Goal: Answer question/provide support

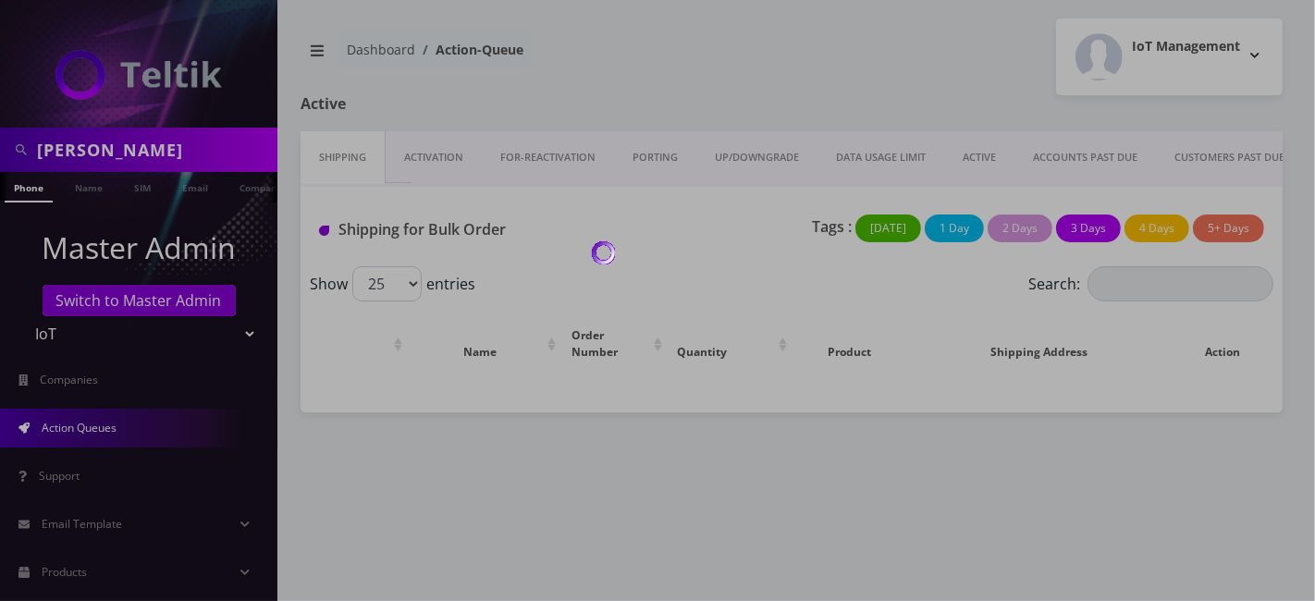
click at [125, 152] on div at bounding box center [657, 300] width 1315 height 601
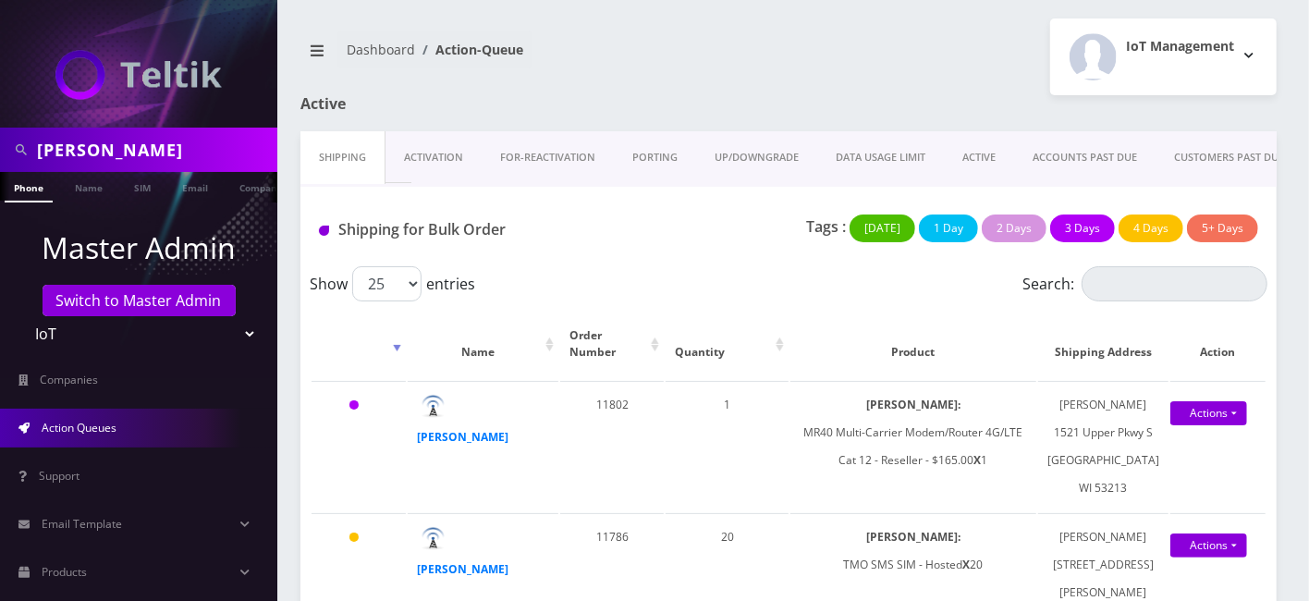
click at [124, 152] on input "[PERSON_NAME]" at bounding box center [155, 149] width 236 height 35
paste input "Dan@tktadvisor.com"
type input "Dan@tktadvisor.com"
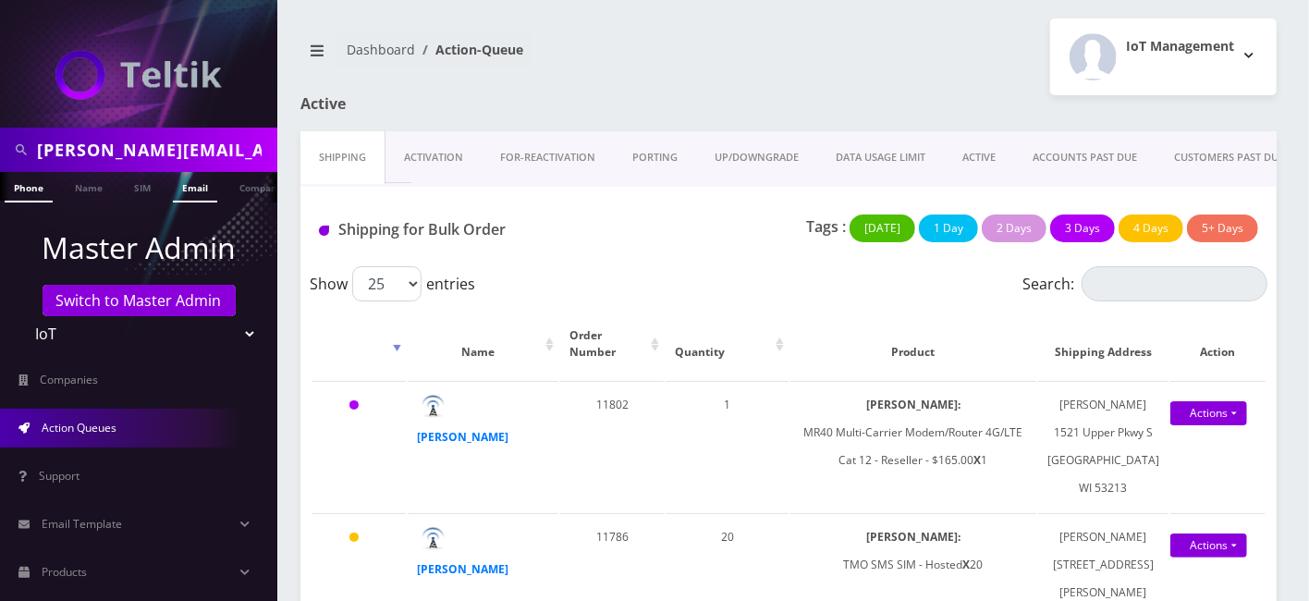
click at [215, 195] on link "Email" at bounding box center [195, 187] width 44 height 31
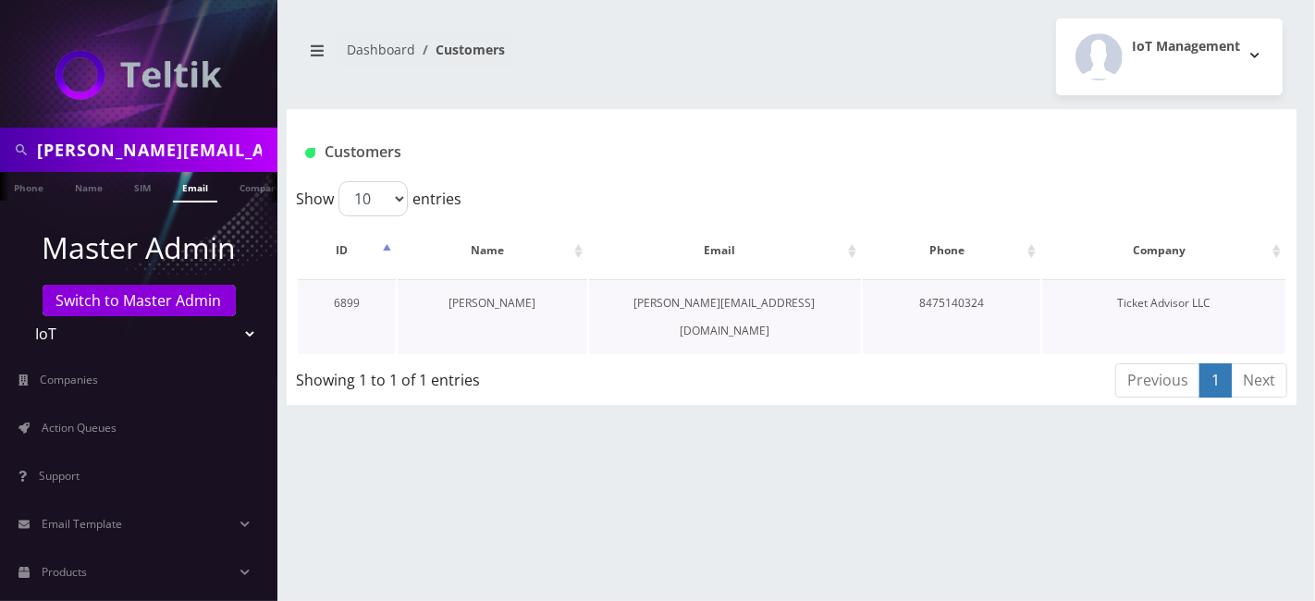
click at [482, 304] on link "Dan Bednyak" at bounding box center [491, 303] width 87 height 16
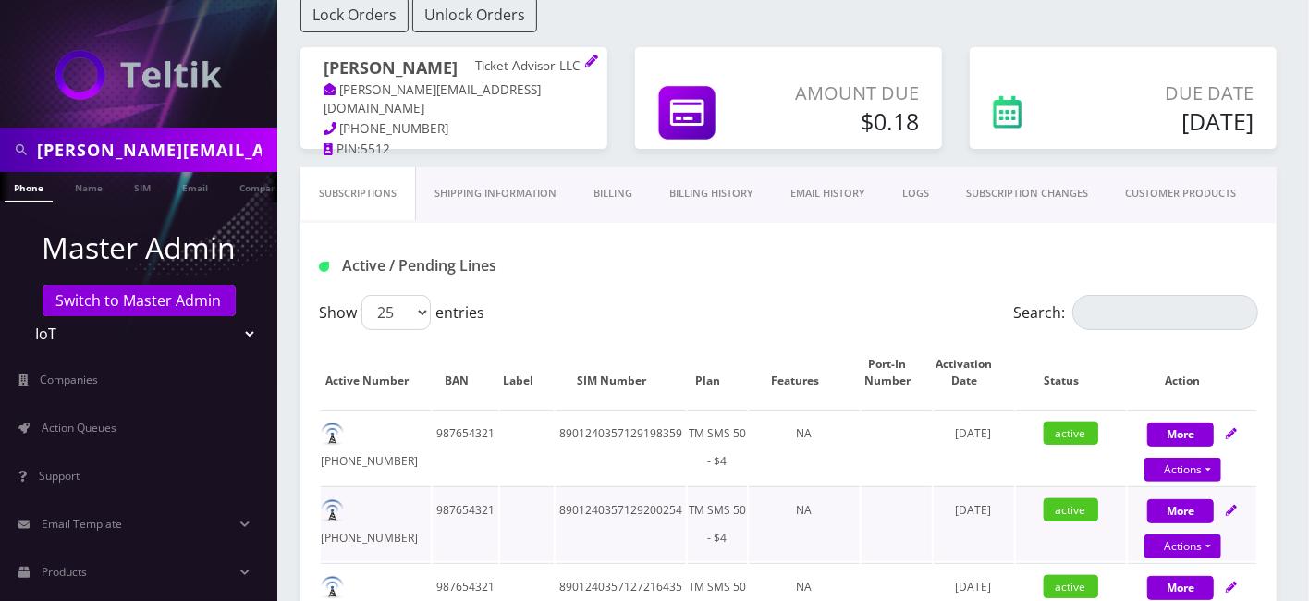
scroll to position [410, 0]
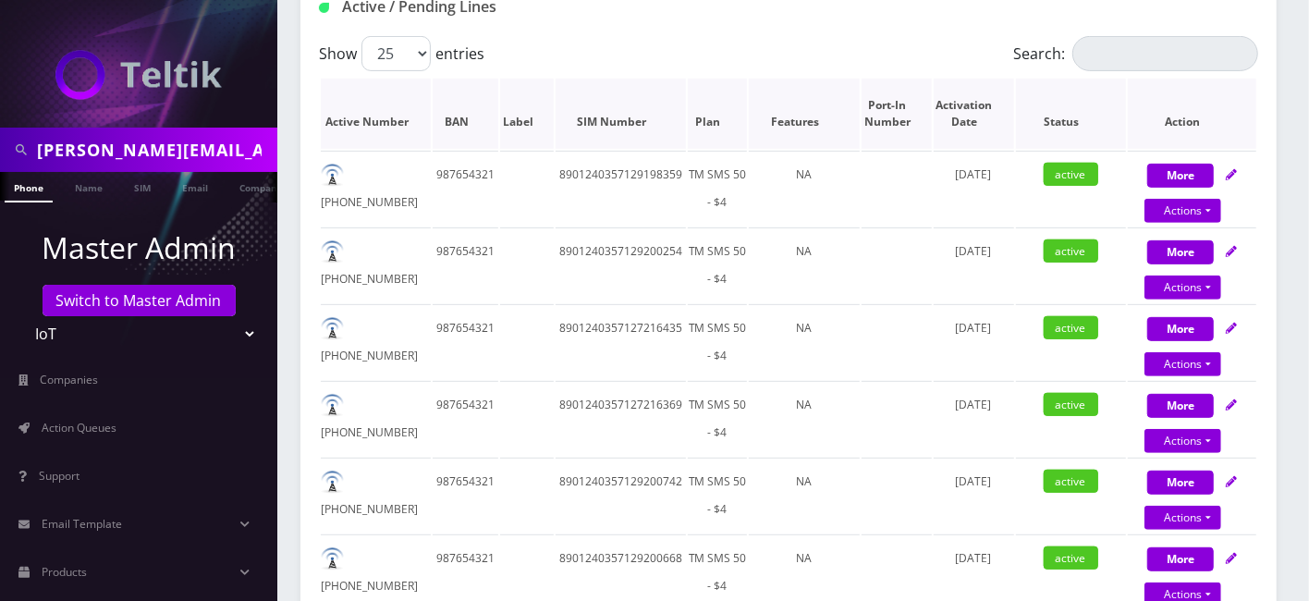
click at [715, 127] on th "Plan" at bounding box center [718, 114] width 60 height 70
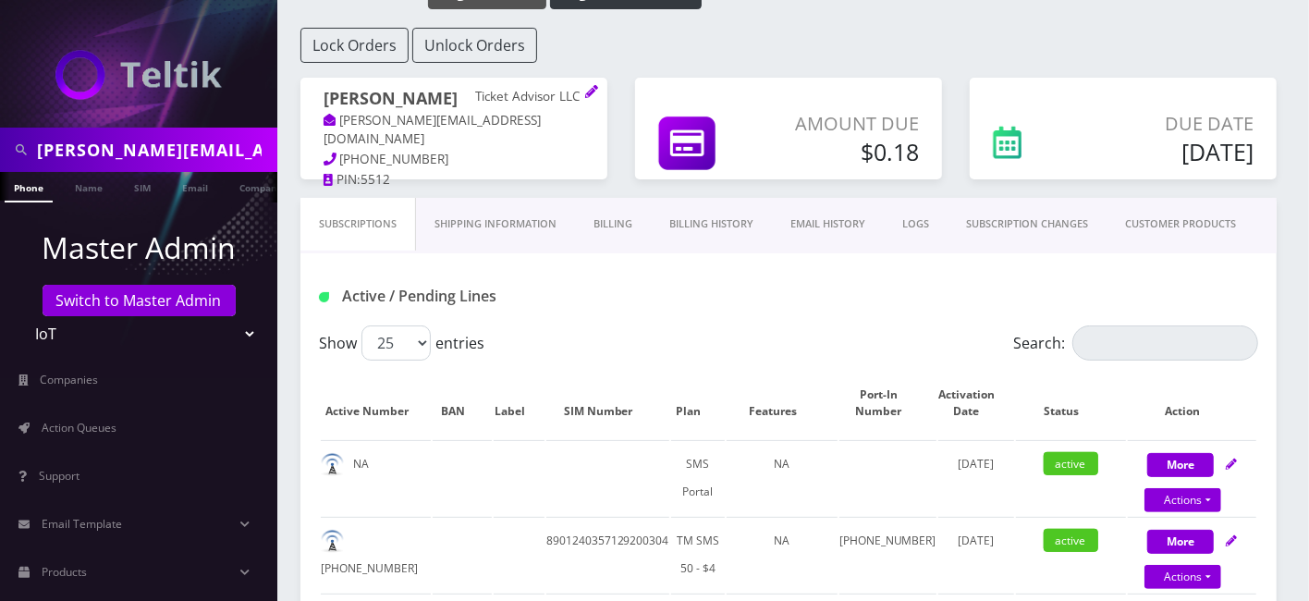
scroll to position [0, 0]
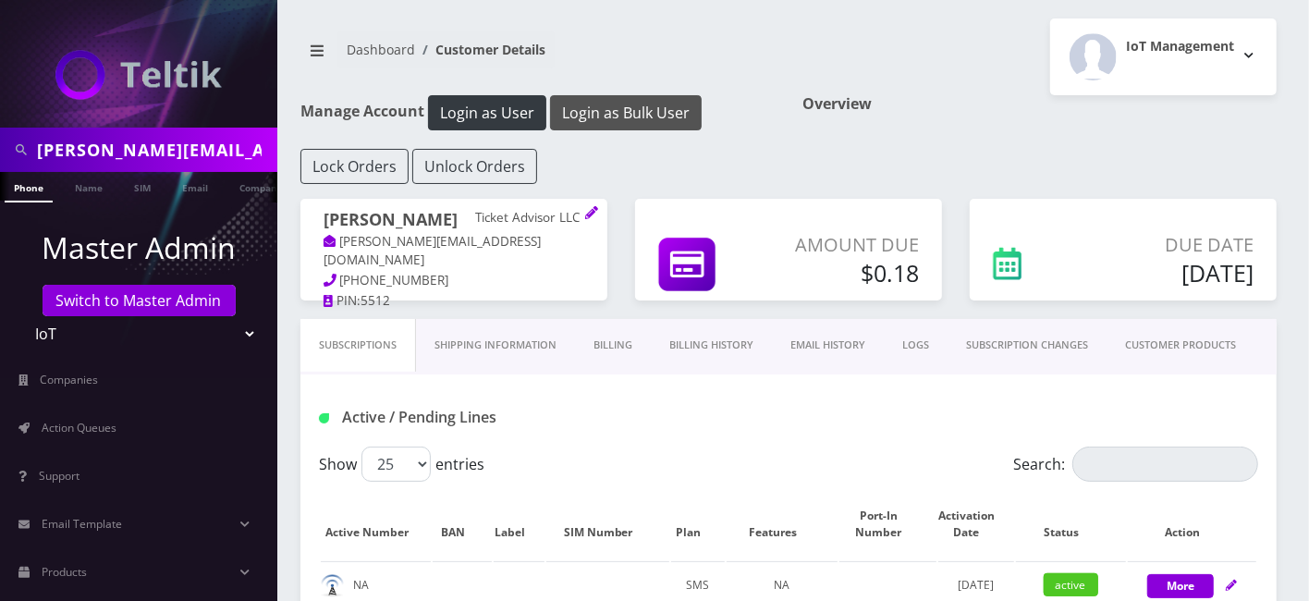
click at [607, 117] on button "Login as Bulk User" at bounding box center [626, 112] width 152 height 35
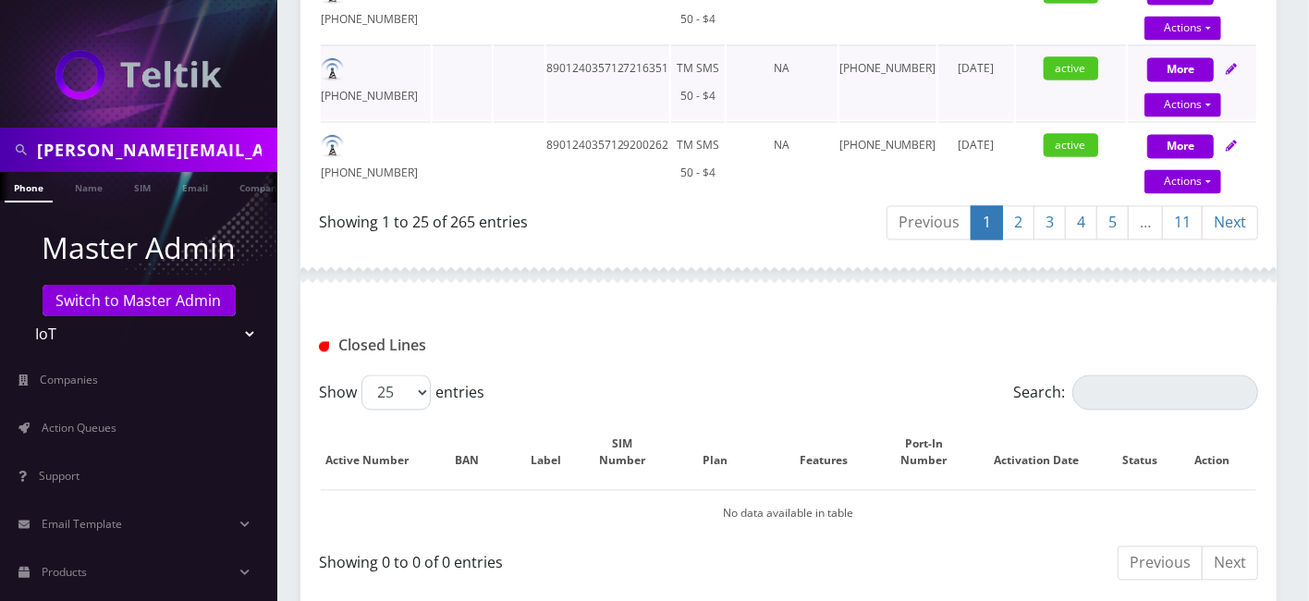
scroll to position [2249, 0]
